Goal: Task Accomplishment & Management: Use online tool/utility

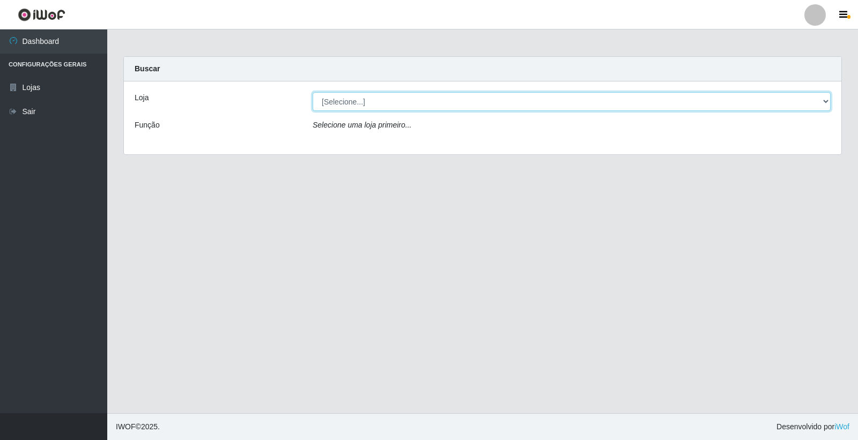
click at [825, 97] on select "[Selecione...] Casatudo BR" at bounding box center [572, 101] width 518 height 19
select select "197"
click at [313, 92] on select "[Selecione...] Casatudo BR" at bounding box center [572, 101] width 518 height 19
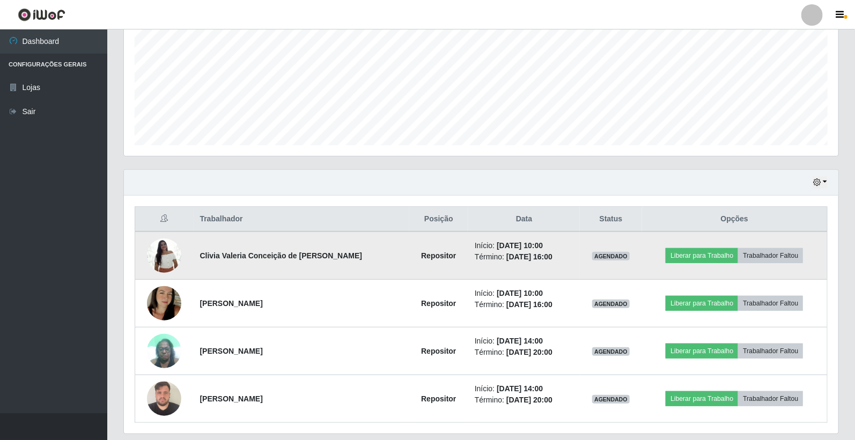
scroll to position [272, 0]
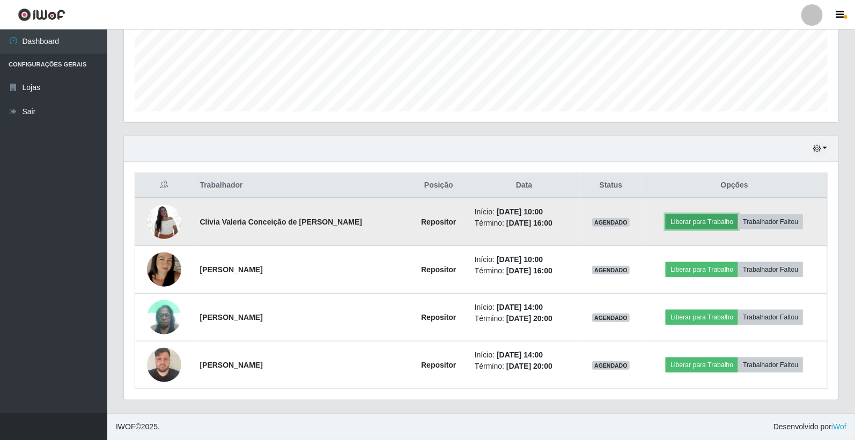
click at [714, 223] on button "Liberar para Trabalho" at bounding box center [701, 221] width 72 height 15
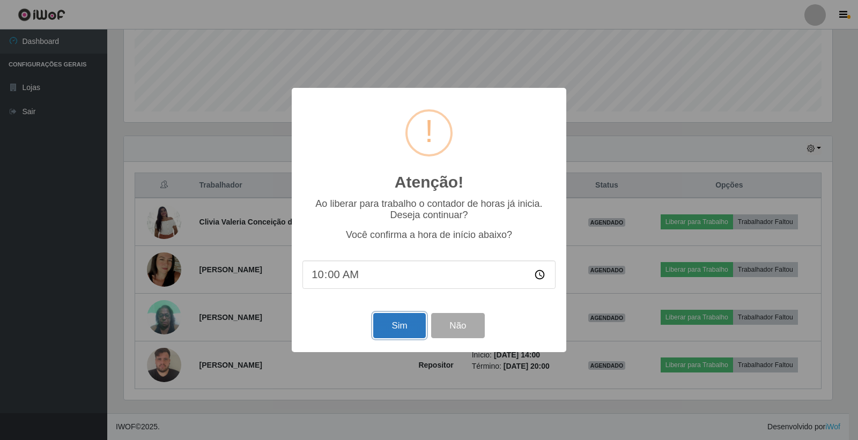
click at [399, 323] on button "Sim" at bounding box center [399, 325] width 52 height 25
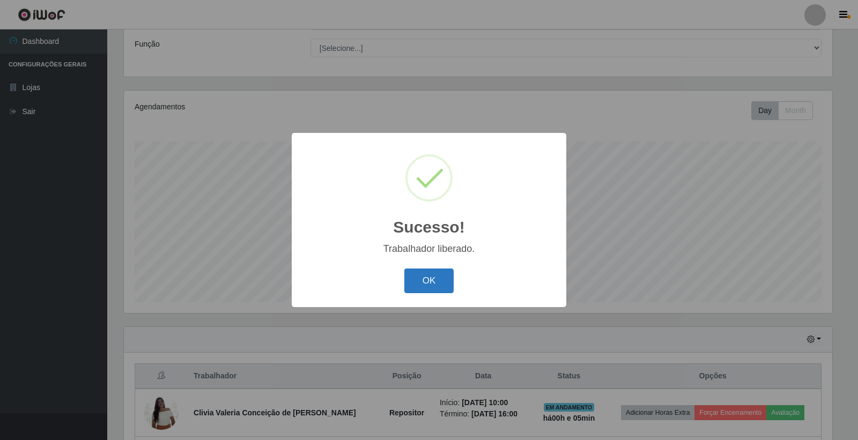
click at [441, 283] on button "OK" at bounding box center [429, 281] width 50 height 25
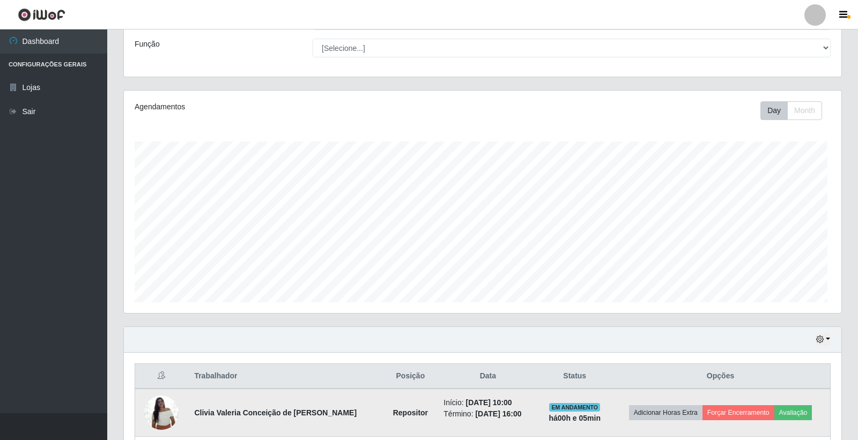
scroll to position [222, 714]
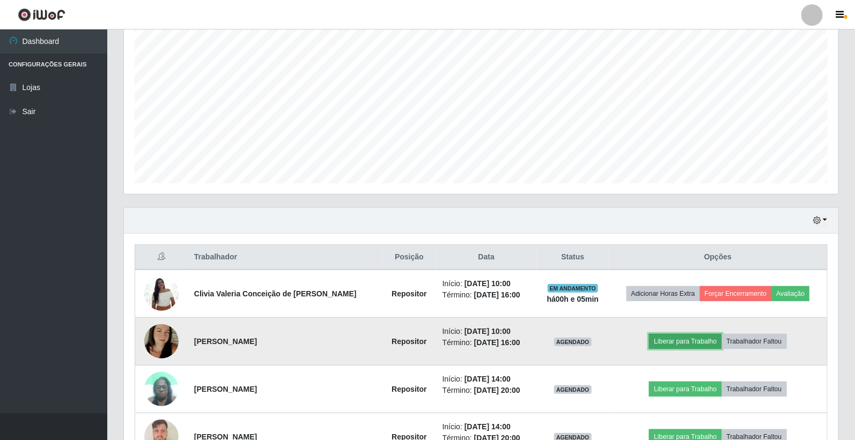
click at [686, 342] on button "Liberar para Trabalho" at bounding box center [685, 341] width 72 height 15
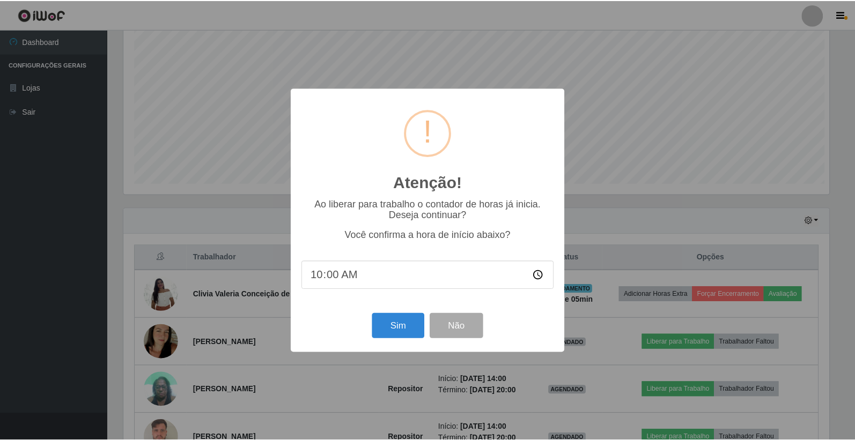
scroll to position [222, 708]
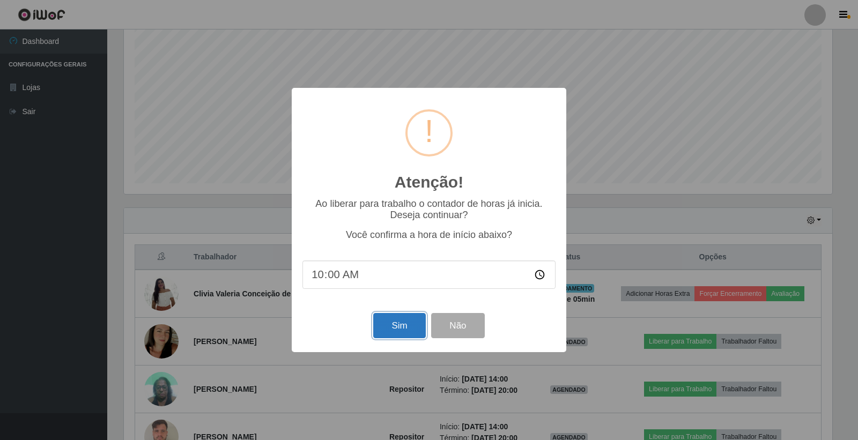
click at [390, 322] on button "Sim" at bounding box center [399, 325] width 52 height 25
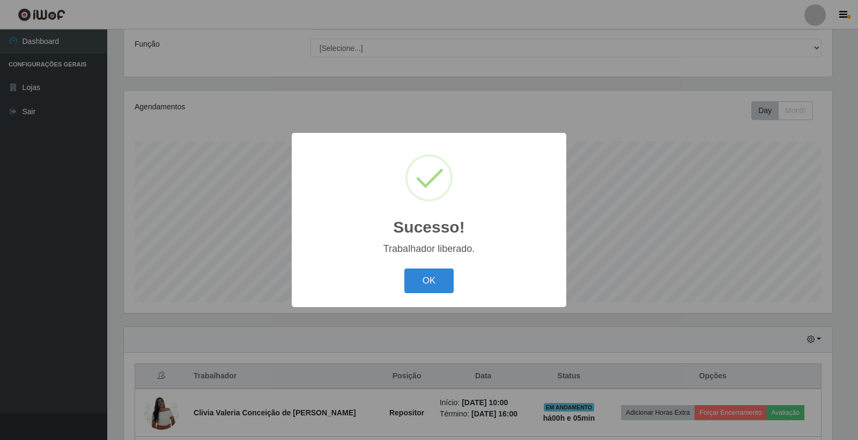
click at [404, 269] on button "OK" at bounding box center [429, 281] width 50 height 25
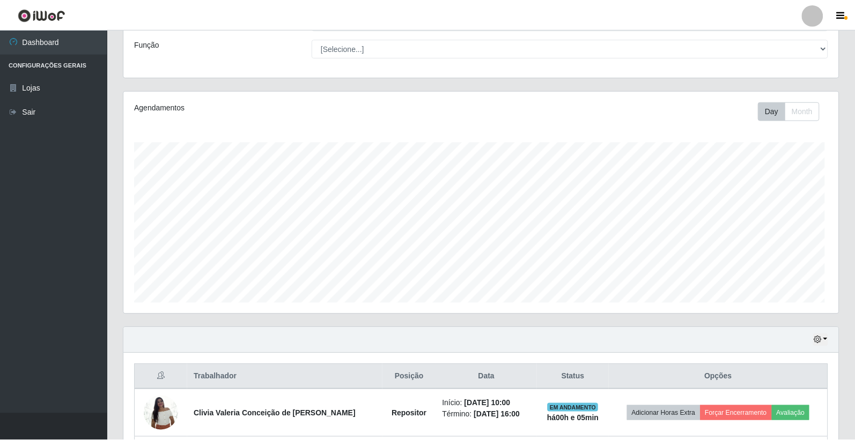
scroll to position [222, 714]
